Goal: Task Accomplishment & Management: Complete application form

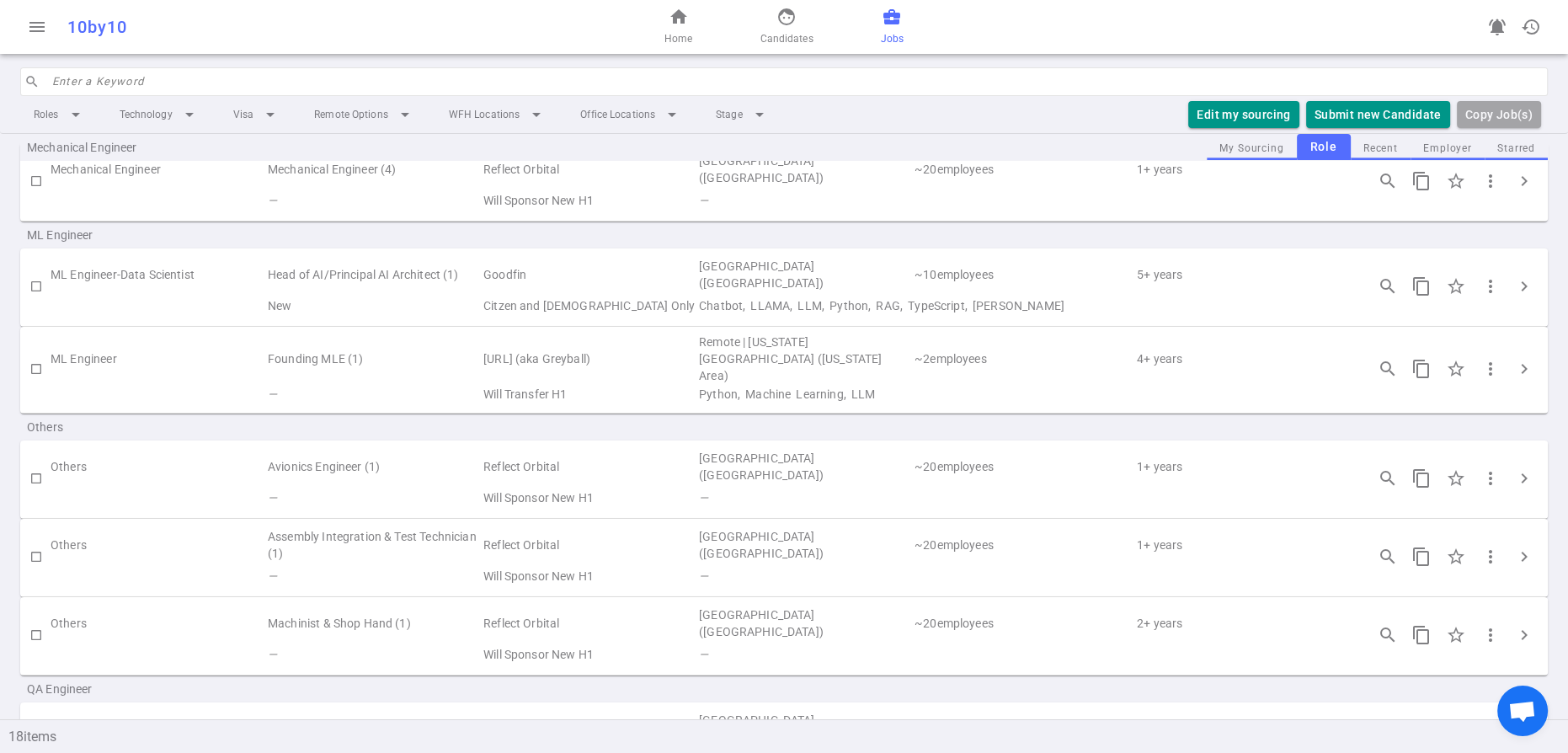
scroll to position [1078, 0]
click at [1518, 377] on span "chevron_right" at bounding box center [1524, 366] width 20 height 20
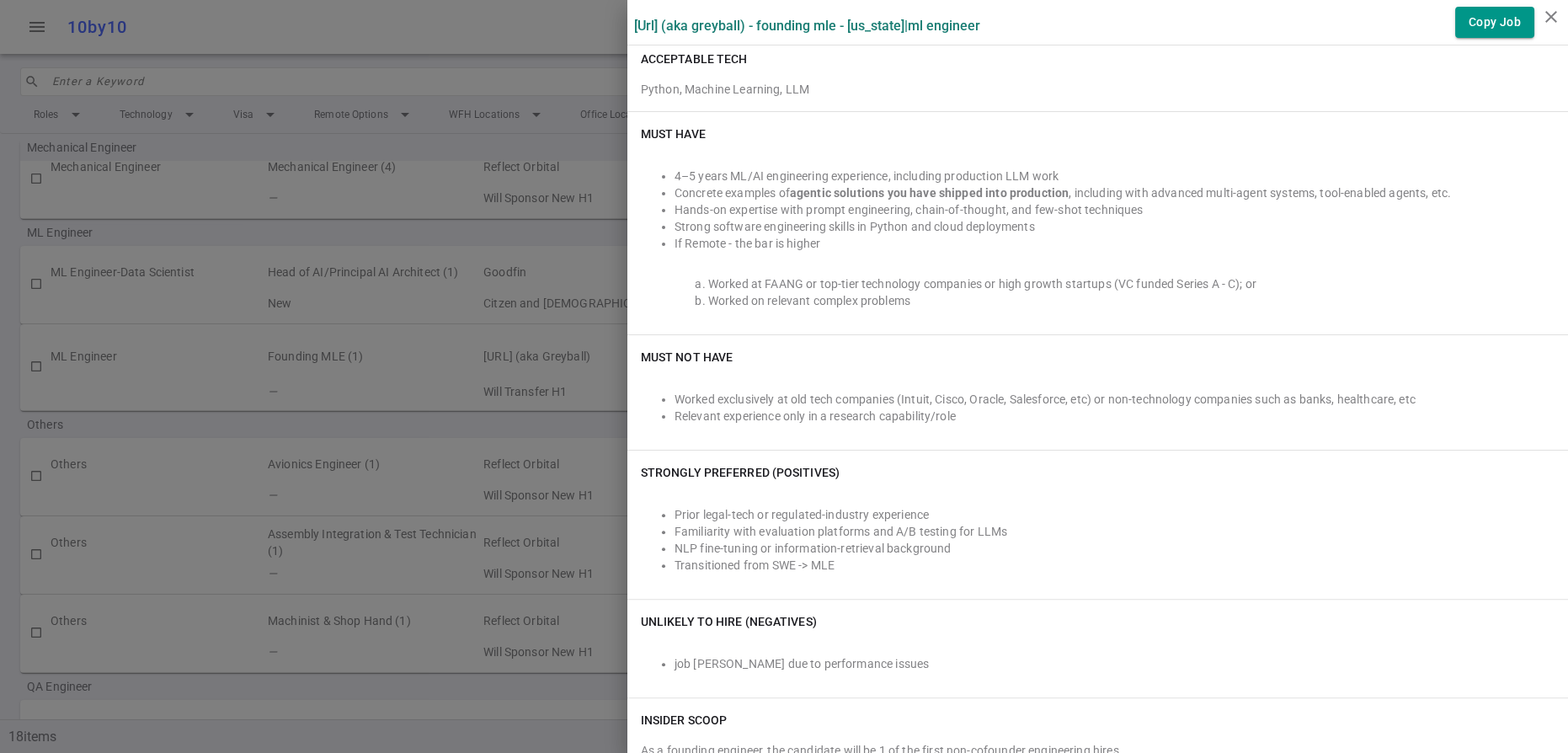
scroll to position [631, 0]
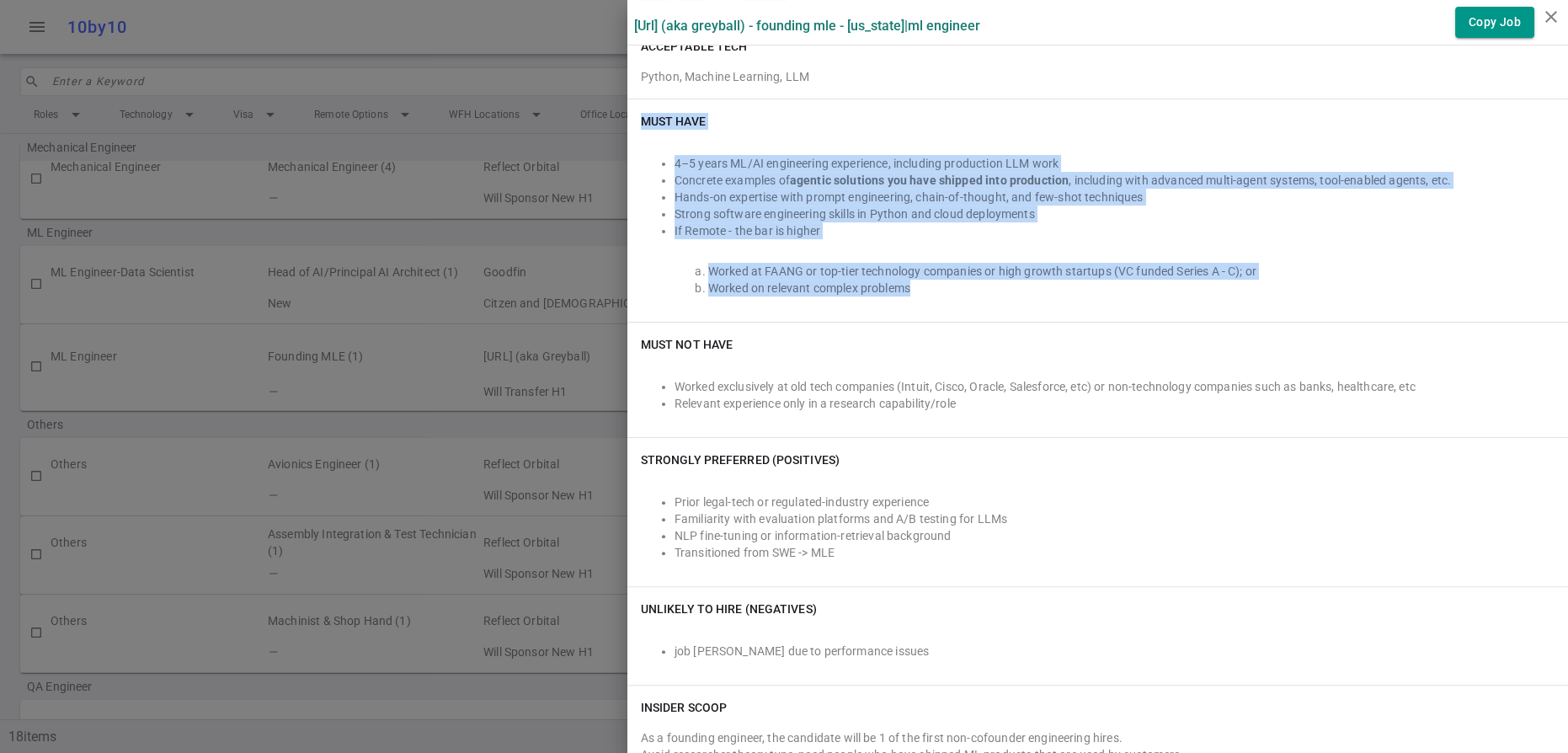
drag, startPoint x: 1005, startPoint y: 498, endPoint x: 642, endPoint y: 257, distance: 435.7
click at [642, 257] on div "Must Have 4–5 years ML/AI engineering experience, including production LLM work…" at bounding box center [1098, 210] width 941 height 223
copy div "Must Have 4–5 years ML/AI engineering experience, including production LLM work…"
click at [1553, 12] on icon "close" at bounding box center [1551, 16] width 20 height 20
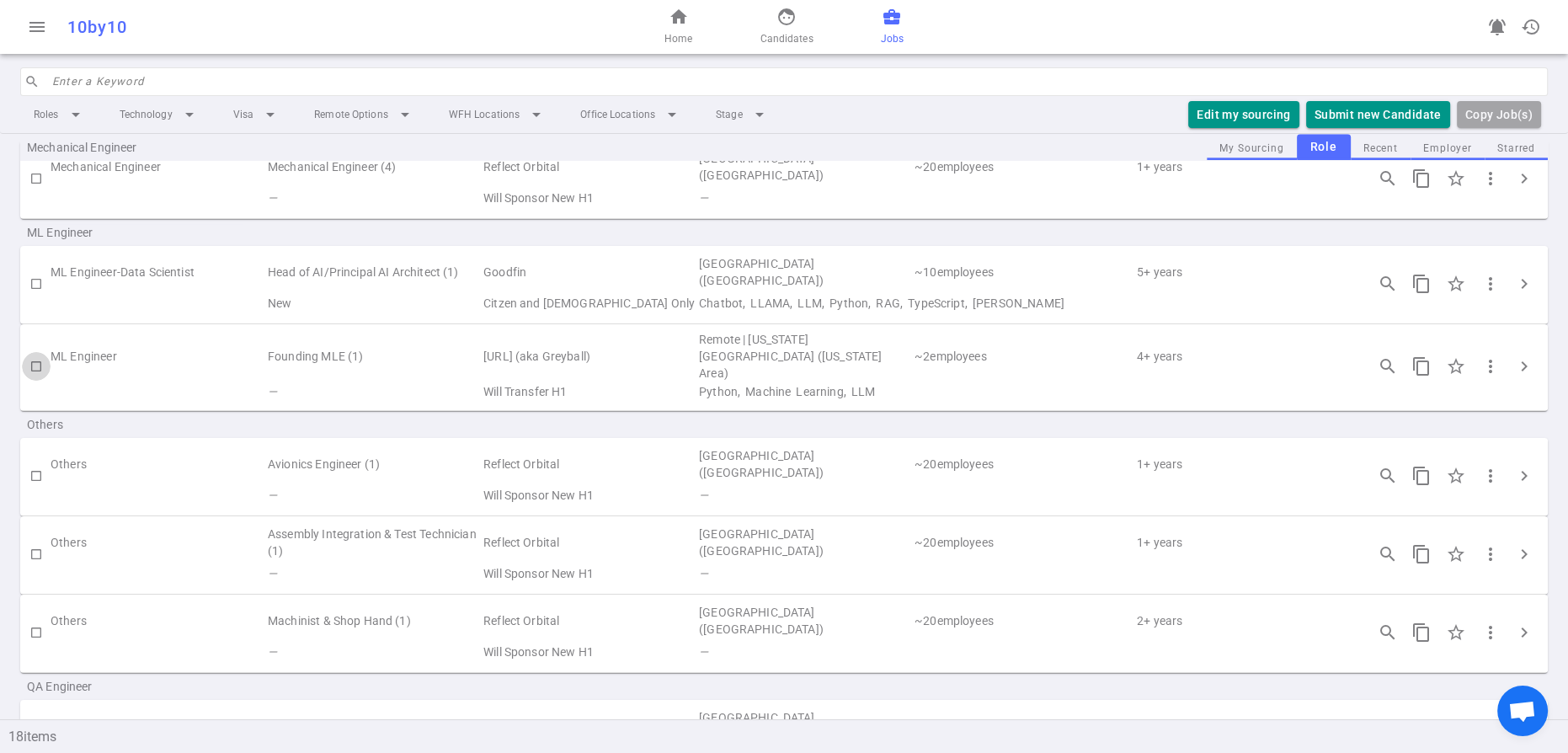
click at [35, 381] on input "checkbox" at bounding box center [37, 366] width 29 height 29
checkbox input "true"
click at [1262, 129] on button "Submit Candidate to ( 1 ) Jobs" at bounding box center [1356, 115] width 188 height 28
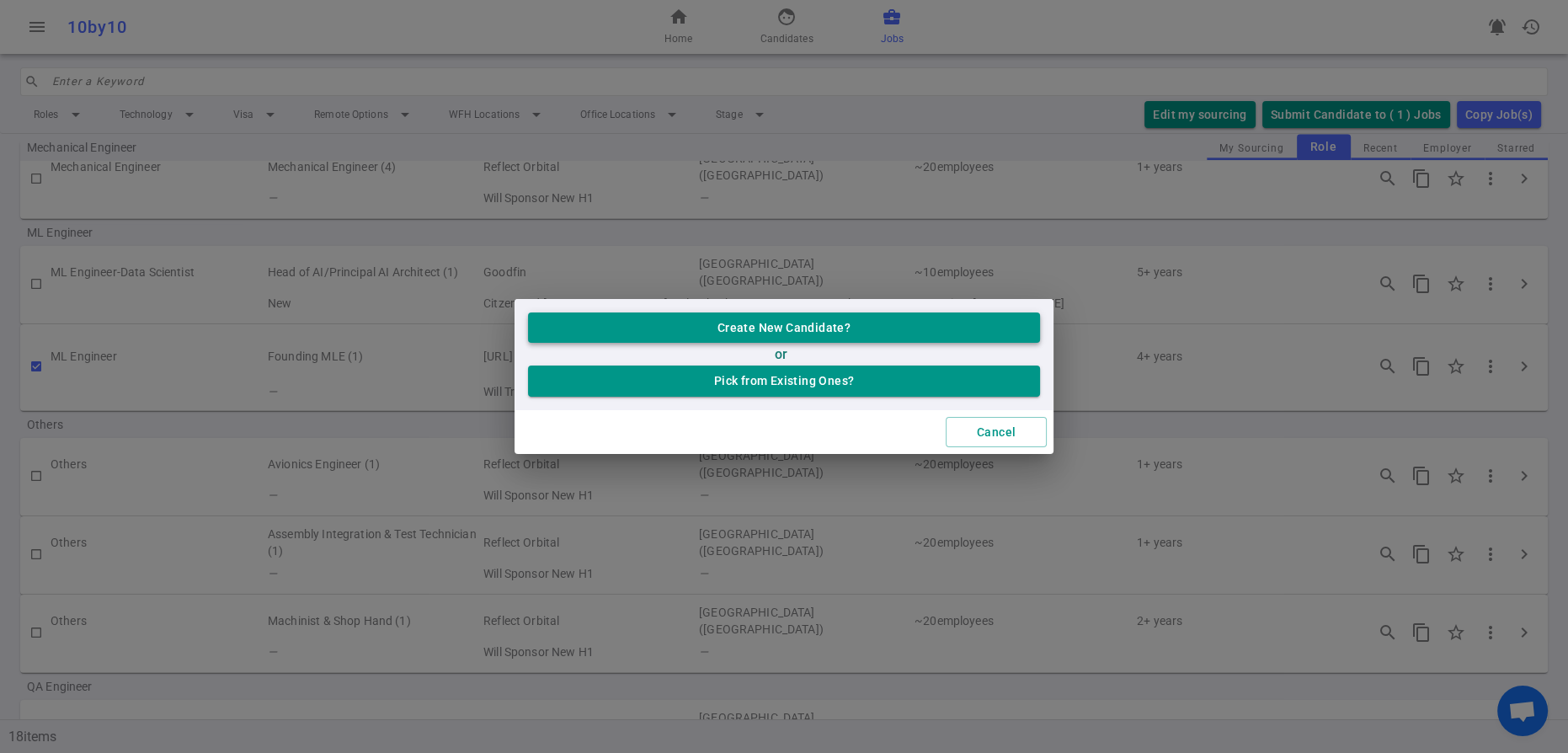
click at [775, 313] on button "Create New Candidate?" at bounding box center [784, 328] width 512 height 31
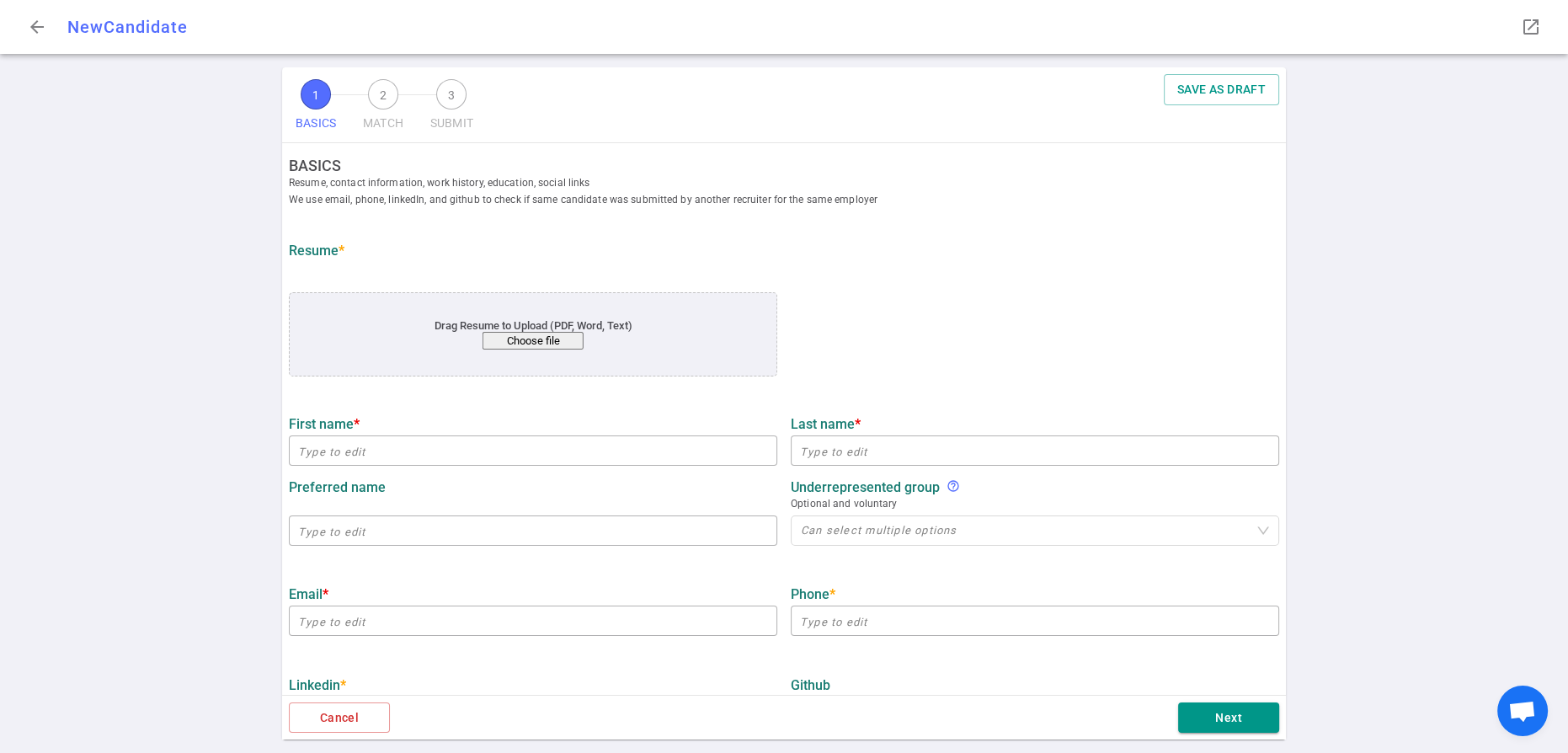
click at [518, 350] on button "Choose file" at bounding box center [533, 340] width 101 height 17
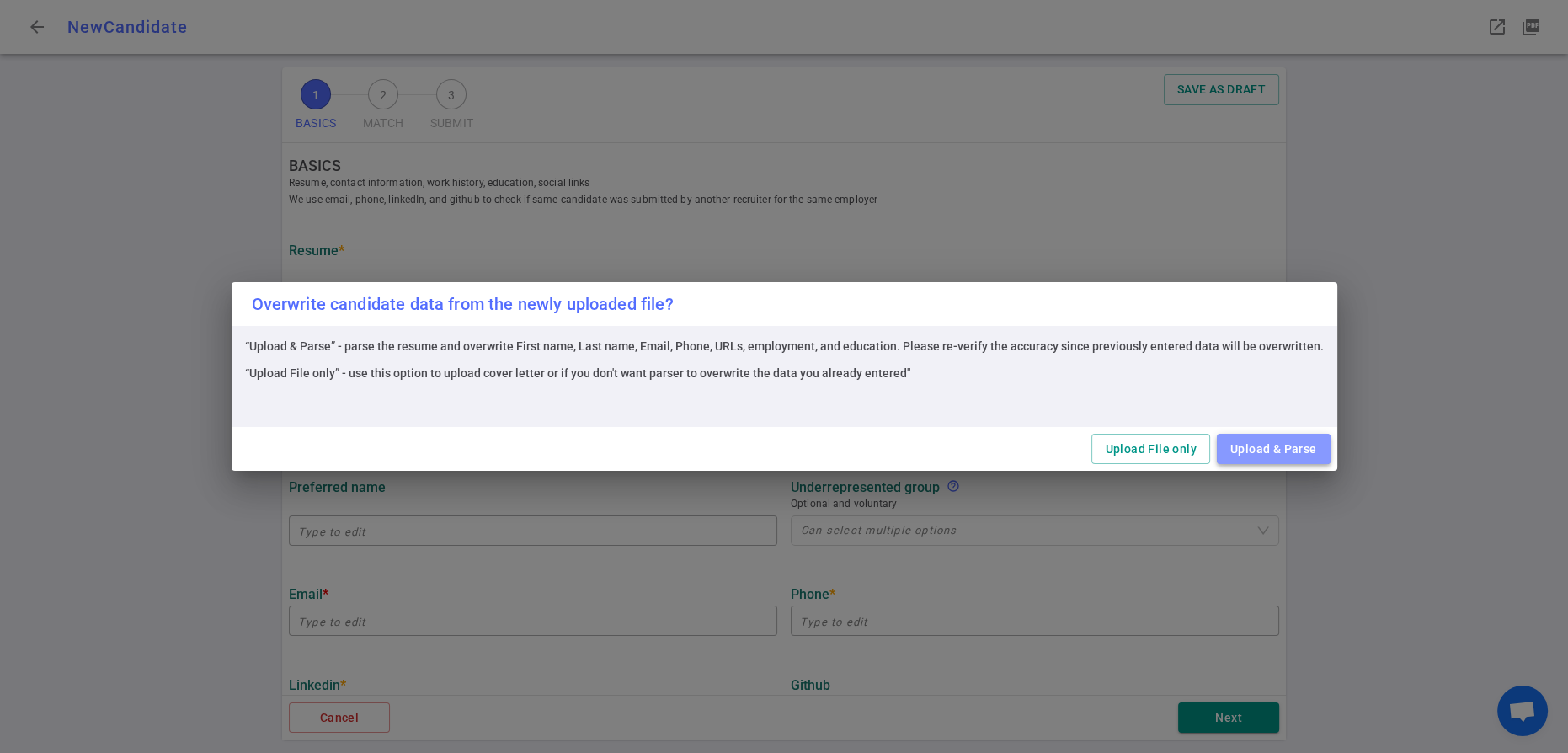
click at [1331, 444] on button "Upload & Parse" at bounding box center [1274, 449] width 114 height 31
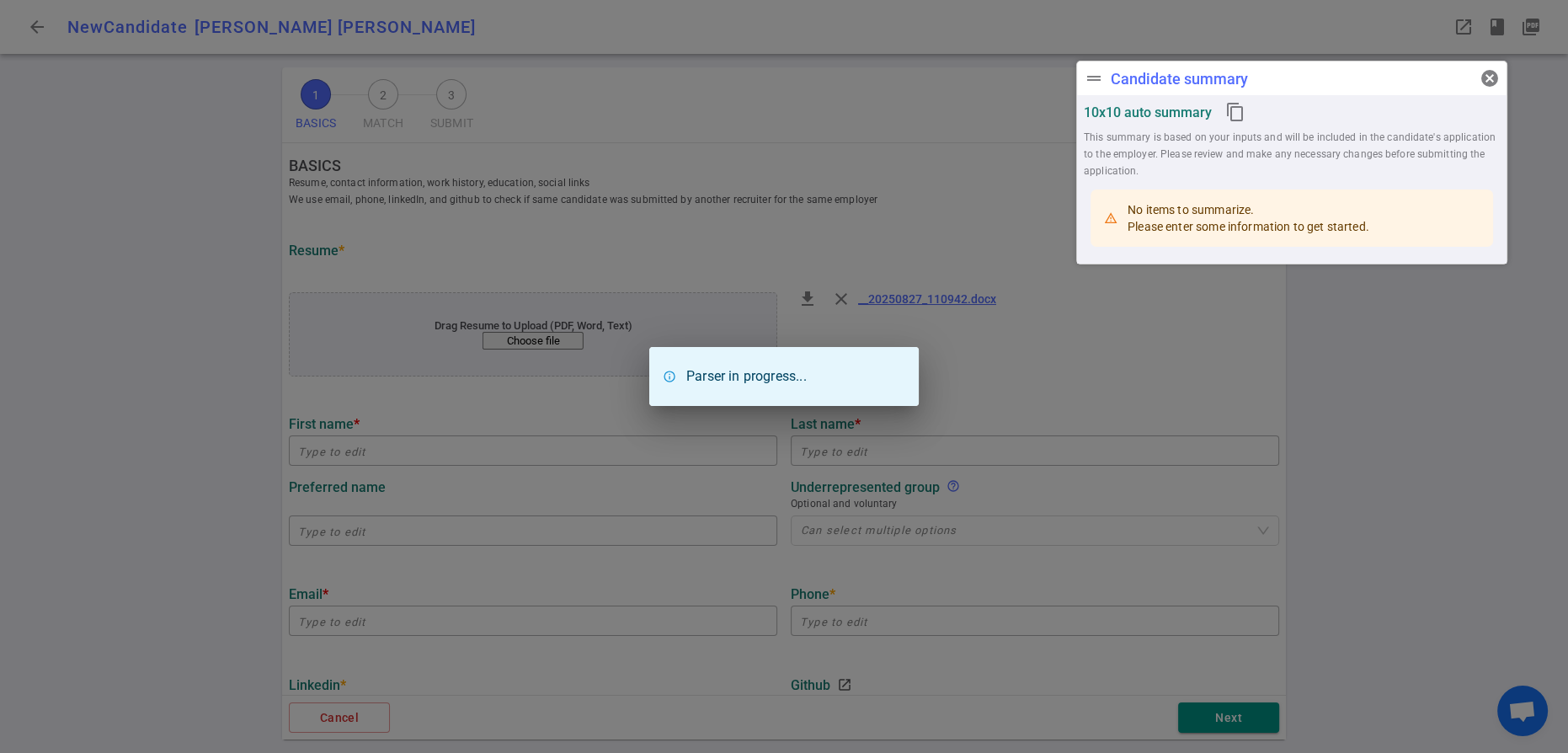
type input "[PERSON_NAME]"
type input "[EMAIL_ADDRESS][DOMAIN_NAME]"
type input "[PHONE_NUMBER]"
type input "[URL][DOMAIN_NAME]"
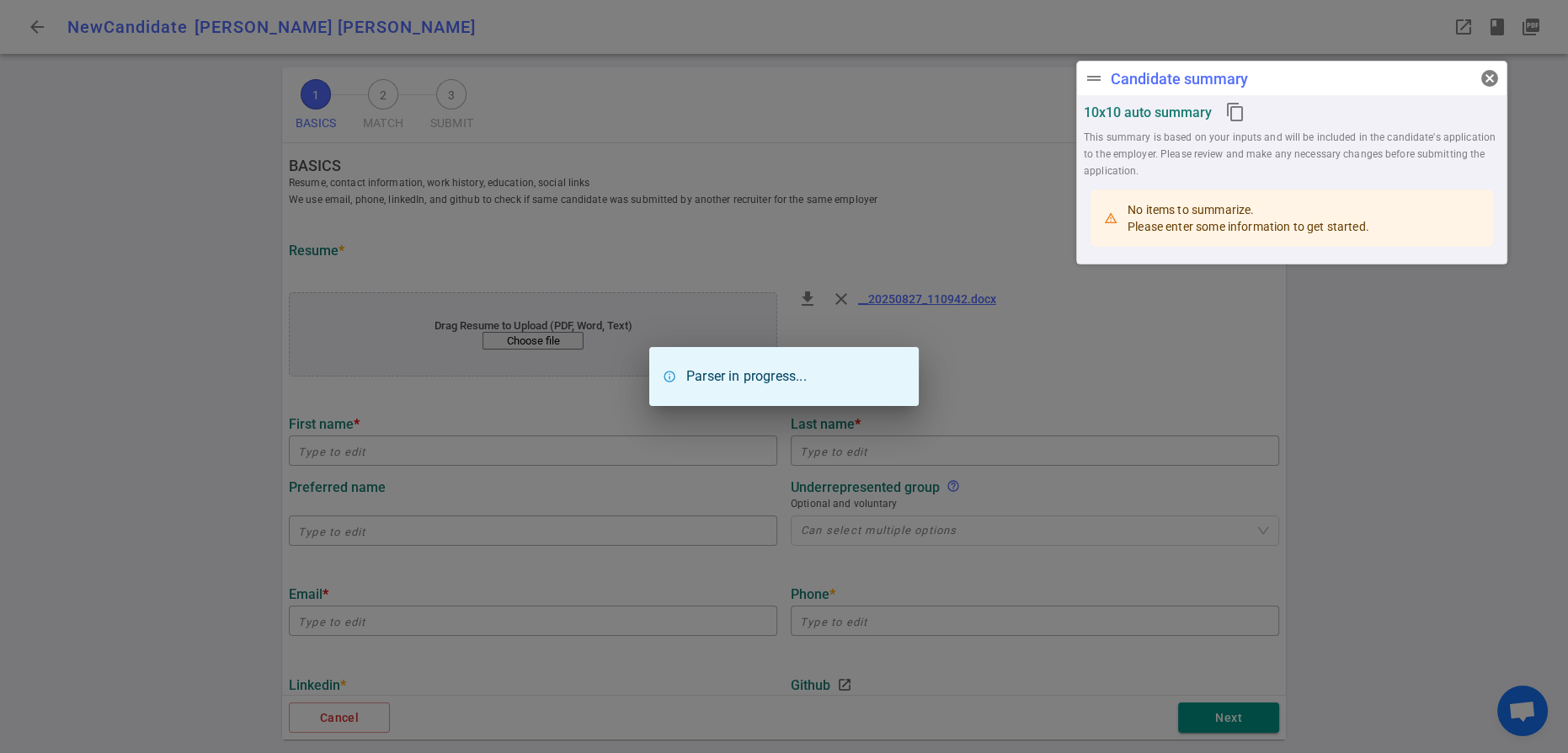
type textarea "[URL][DOMAIN_NAME]"
type input "Integrations + Devops"
type textarea "SENIOR FULL-STACK ENGINEER"
type input "8.9"
type input "[PERSON_NAME] Institute Of Technology"
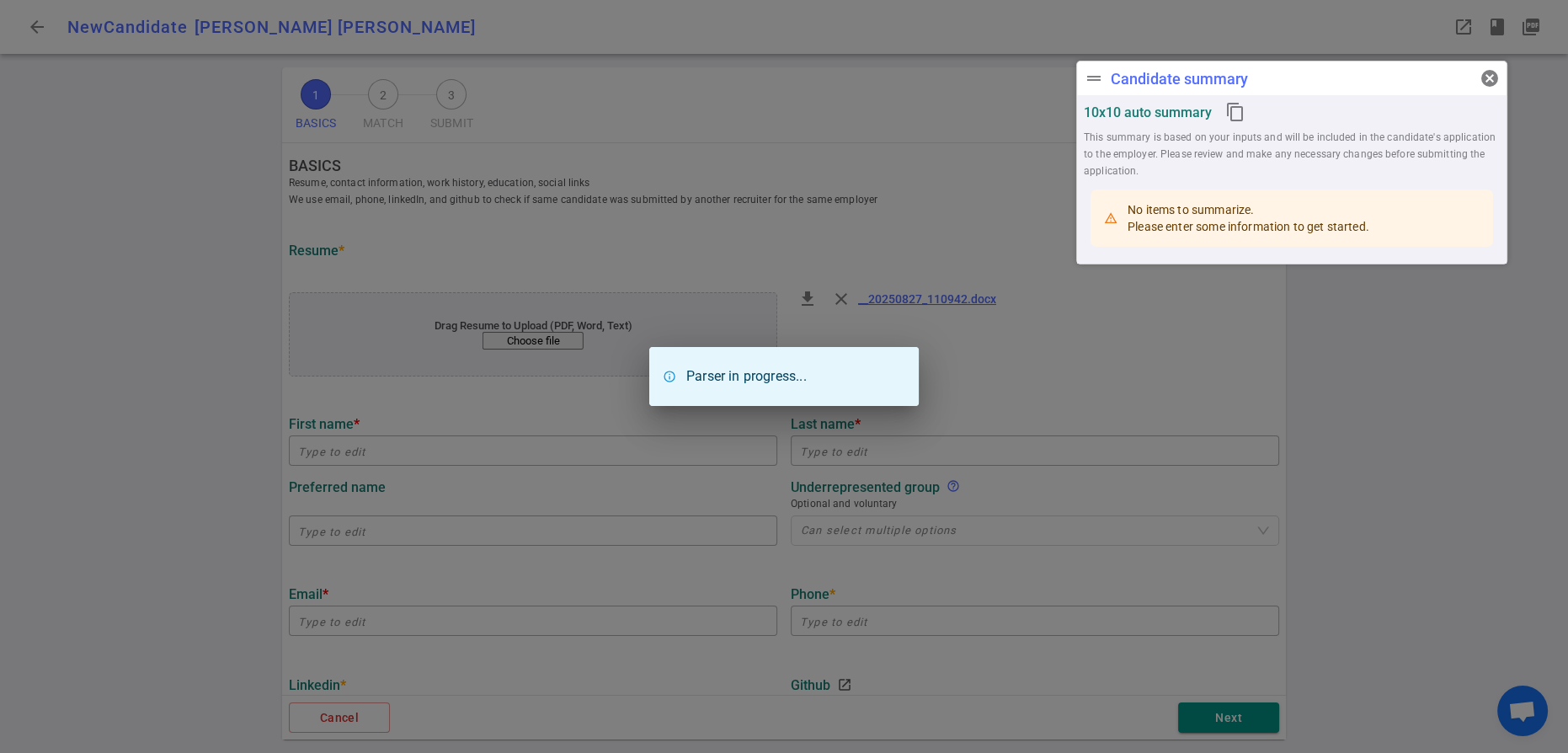
type input "Engineering"
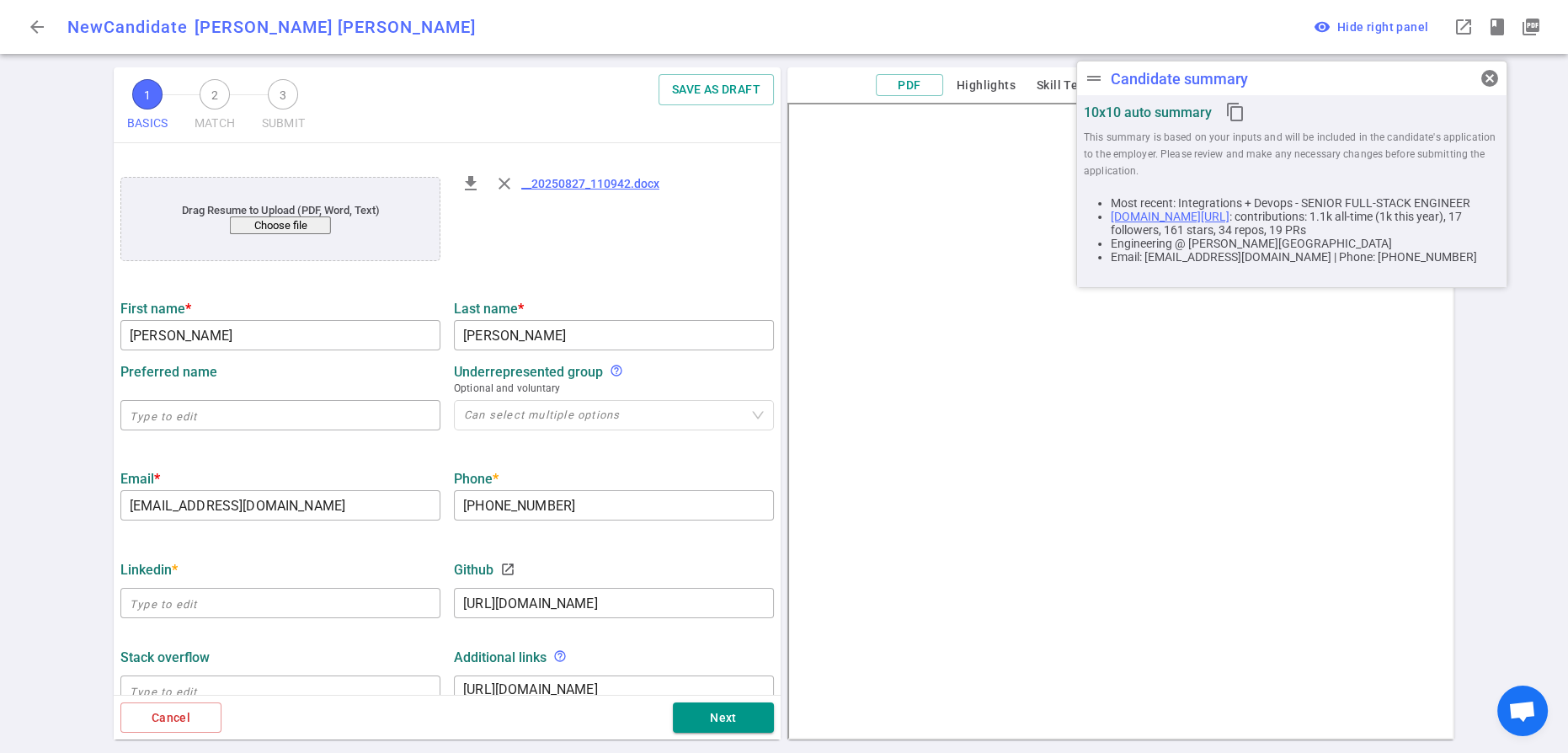
scroll to position [834, 0]
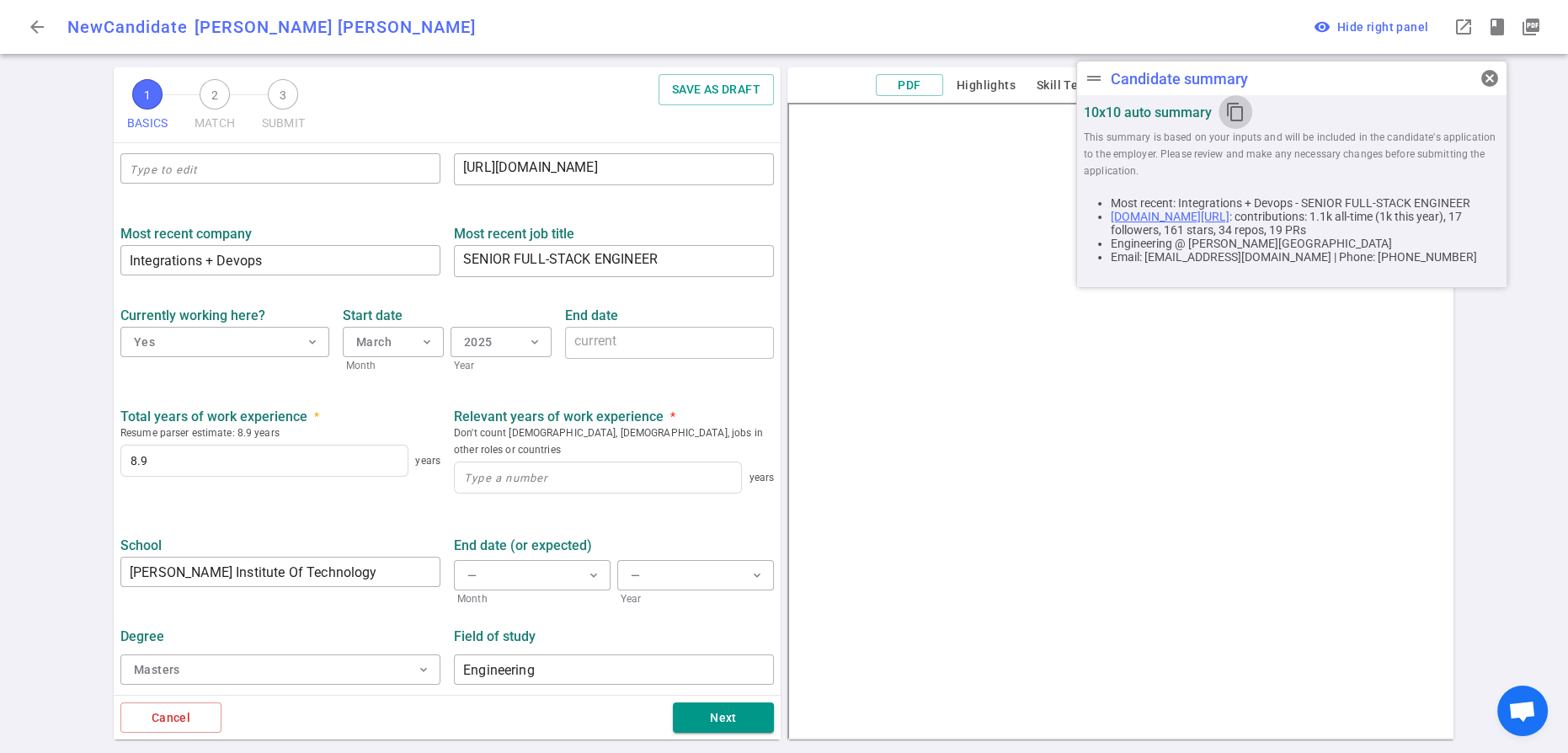
click at [1245, 121] on icon "content_copy" at bounding box center [1235, 112] width 20 height 20
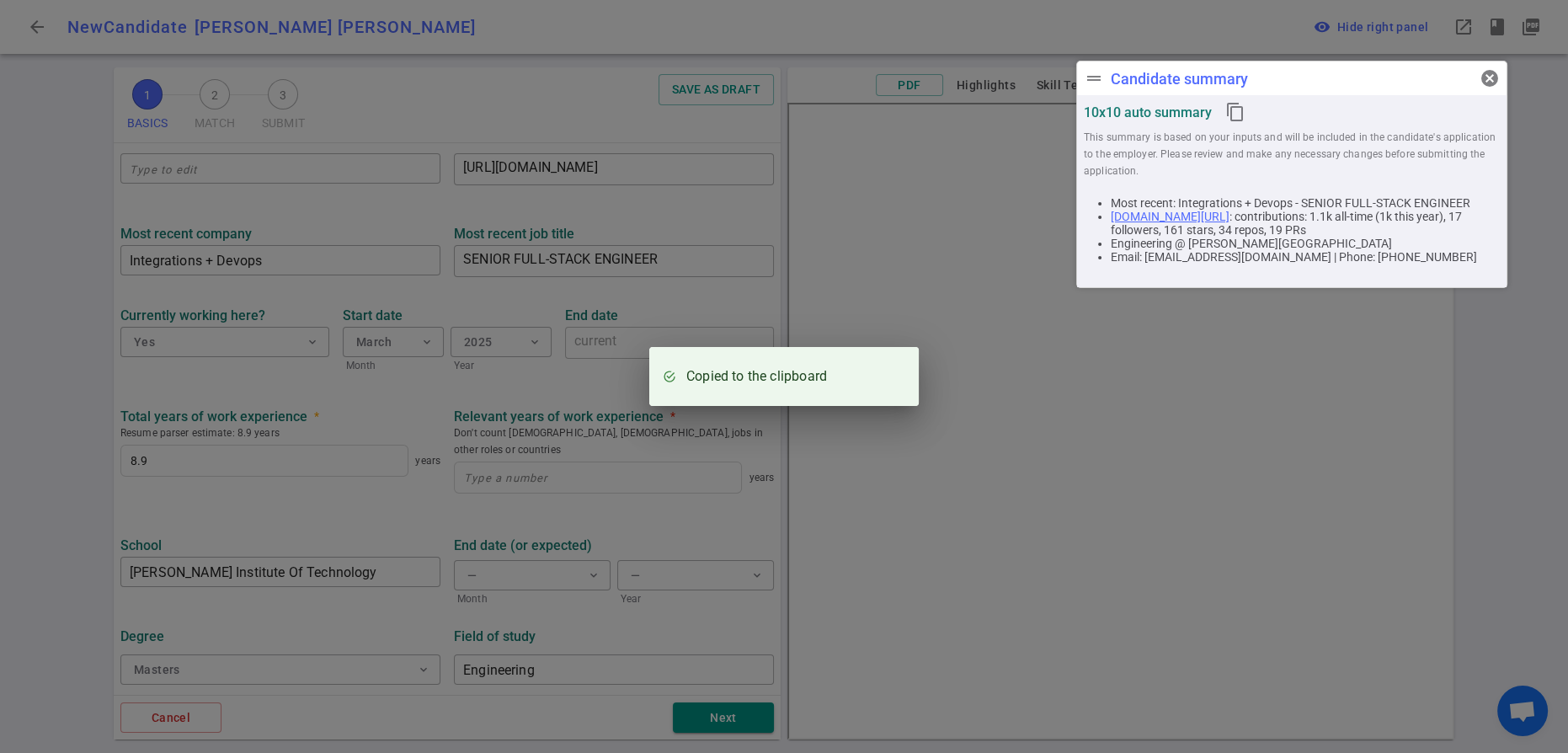
click at [37, 23] on div "Copied to the clipboard" at bounding box center [784, 376] width 1568 height 753
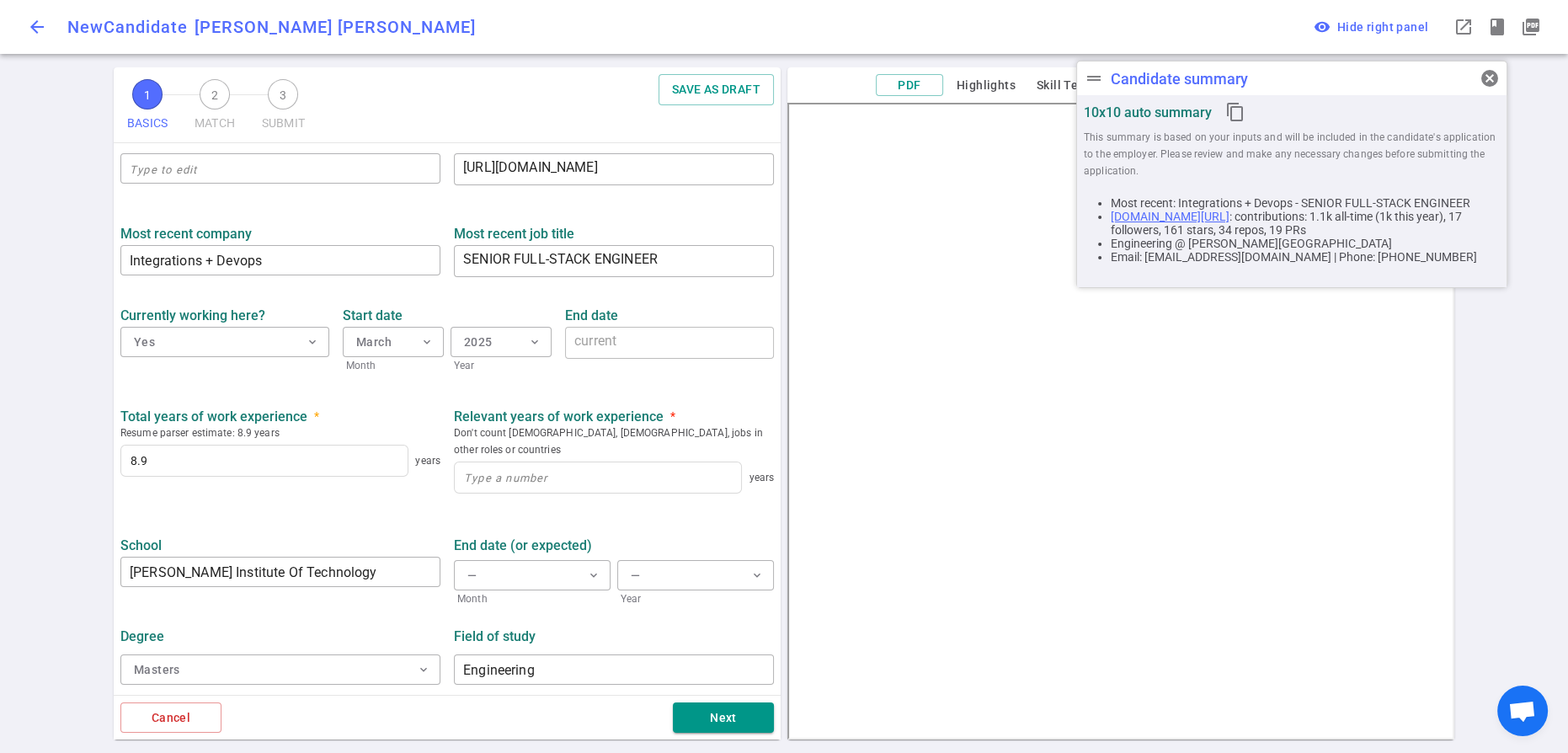
click at [40, 23] on span "arrow_back" at bounding box center [37, 26] width 20 height 20
click at [36, 23] on span "arrow_back" at bounding box center [37, 26] width 20 height 20
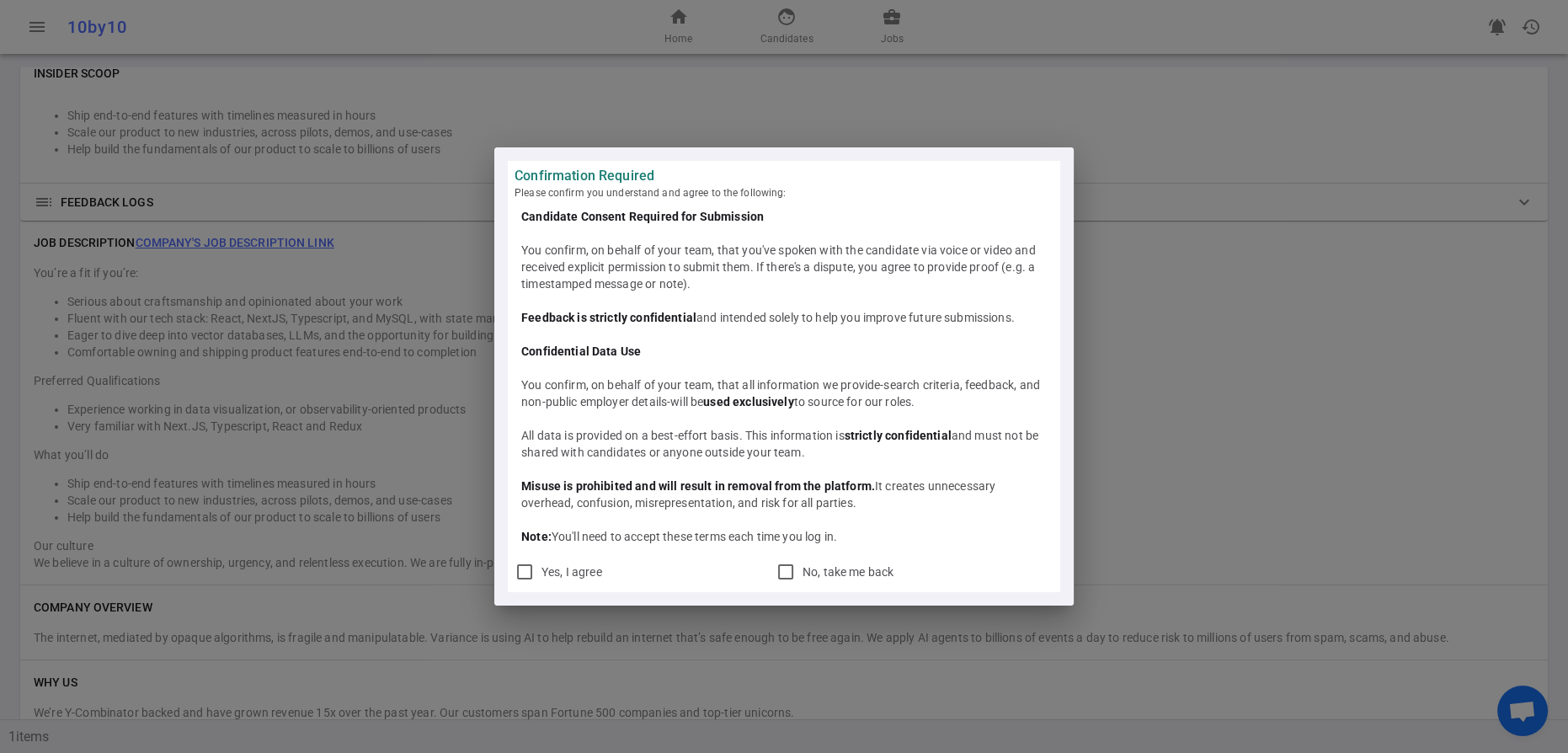
scroll to position [1011, 0]
click at [516, 582] on input "Yes, I agree" at bounding box center [524, 572] width 20 height 20
checkbox input "true"
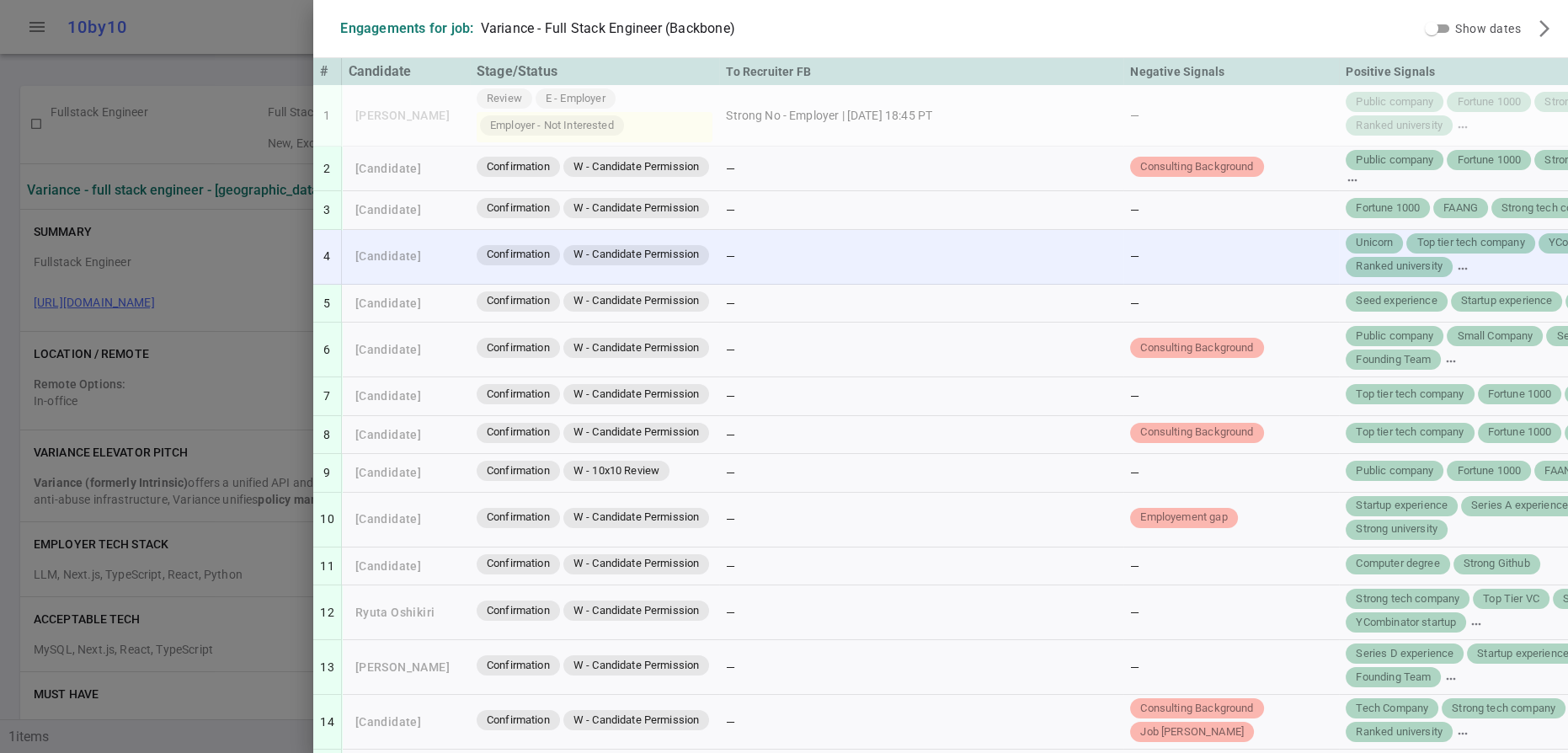
scroll to position [7, 0]
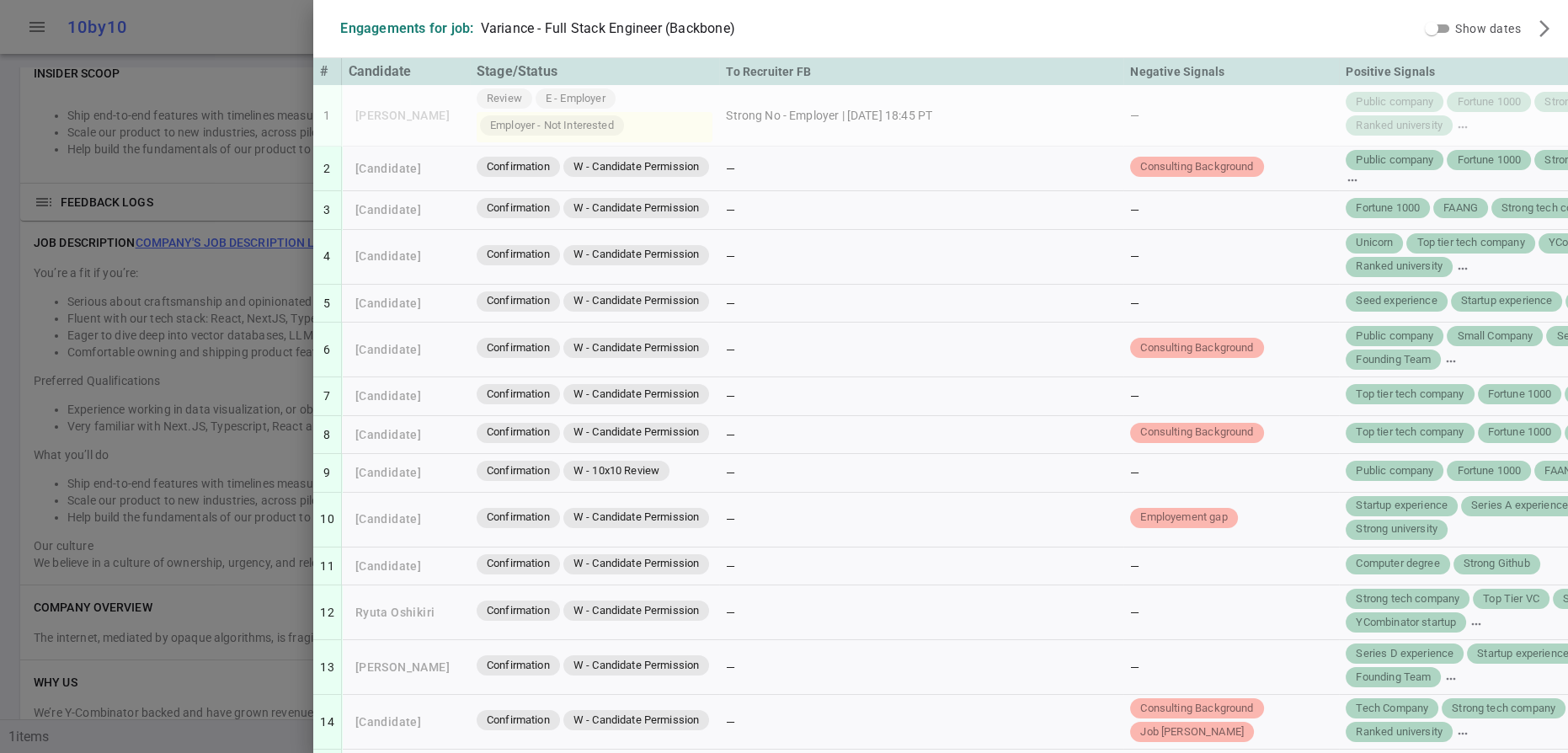
click at [194, 29] on div at bounding box center [784, 376] width 1568 height 753
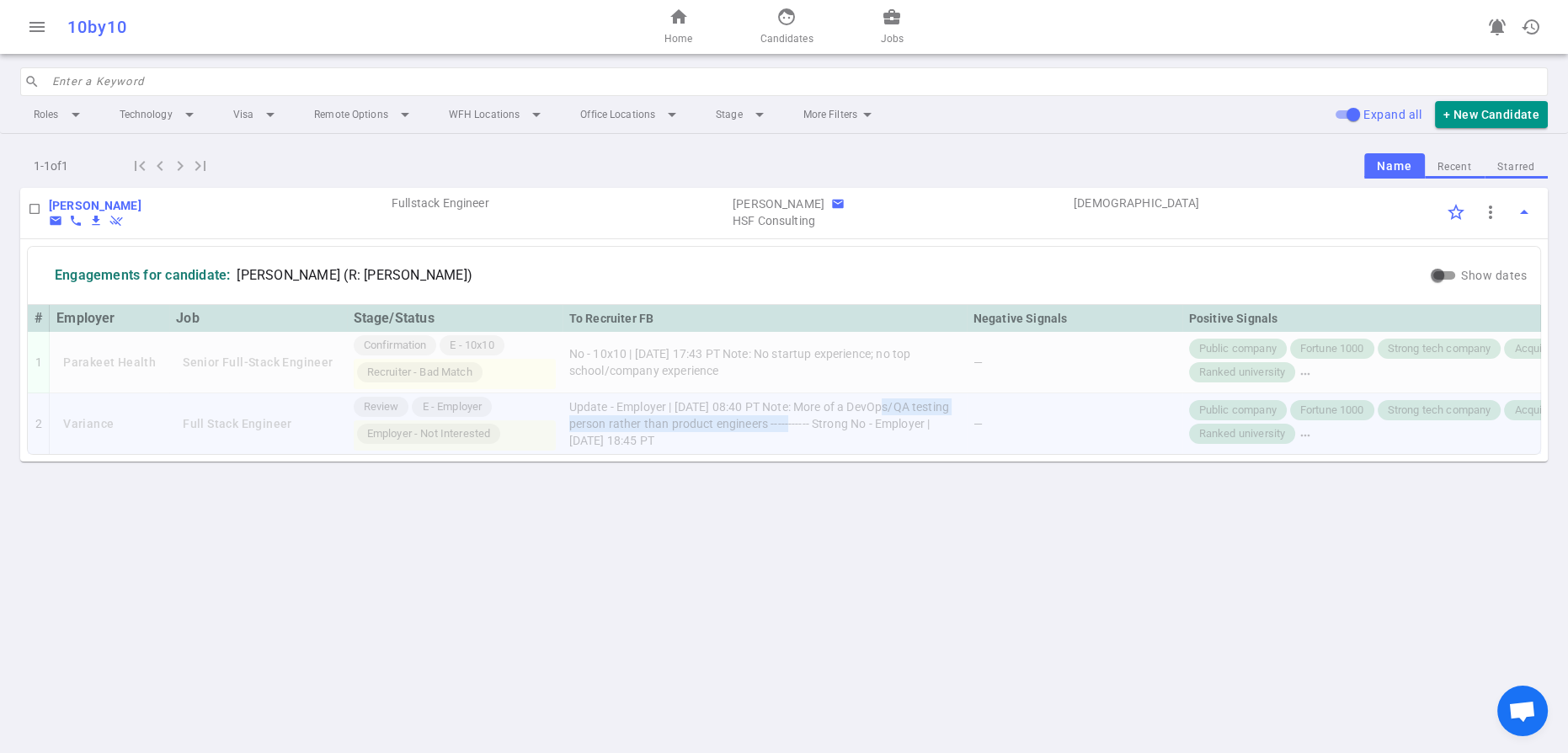
drag, startPoint x: 1011, startPoint y: 492, endPoint x: 631, endPoint y: 495, distance: 380.0
click at [631, 454] on td "Update - Employer | 2025/08/27, 08:40 PT Note: More of a DevOps/QA testing pers…" at bounding box center [764, 423] width 404 height 61
copy td "DevOps/QA testing person rather than product engineers"
